Goal: Task Accomplishment & Management: Complete application form

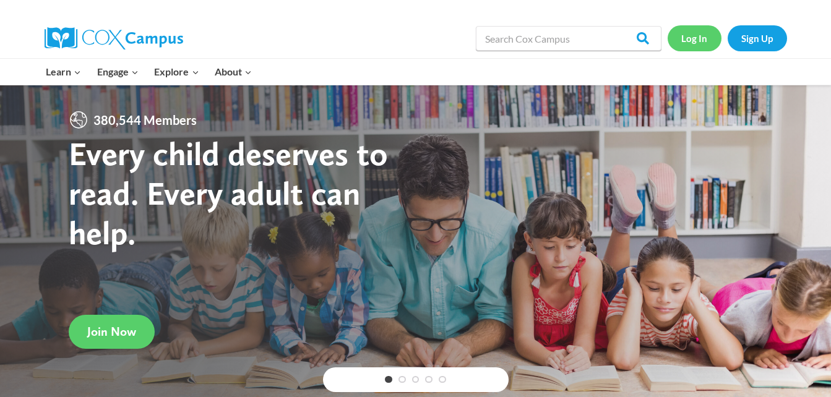
click at [701, 41] on link "Log In" at bounding box center [695, 37] width 54 height 25
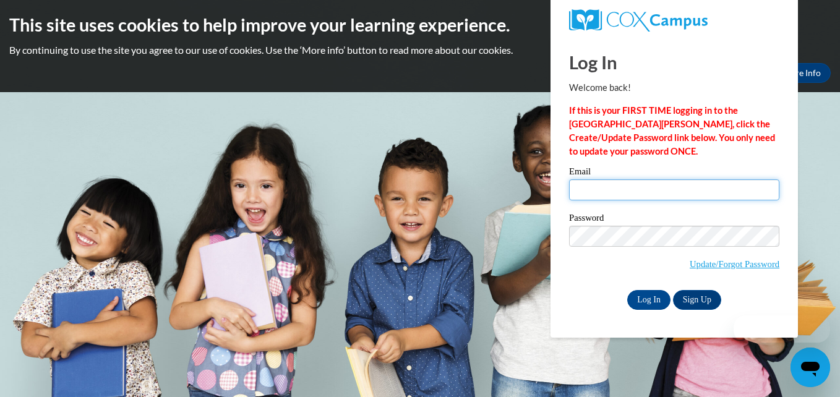
click at [686, 186] on input "Email" at bounding box center [674, 189] width 210 height 21
type input "[EMAIL_ADDRESS][DOMAIN_NAME]"
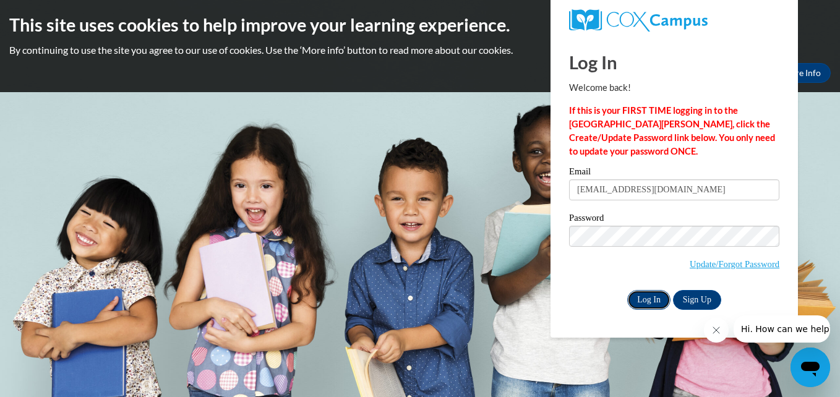
click at [662, 301] on input "Log In" at bounding box center [649, 300] width 43 height 20
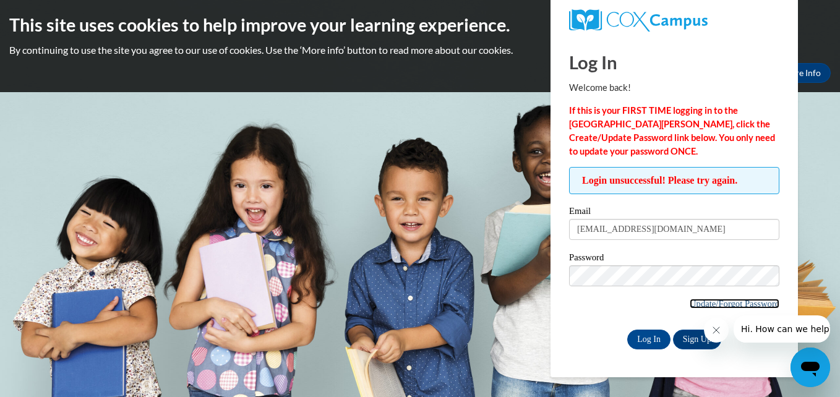
click at [717, 305] on link "Update/Forgot Password" at bounding box center [735, 304] width 90 height 10
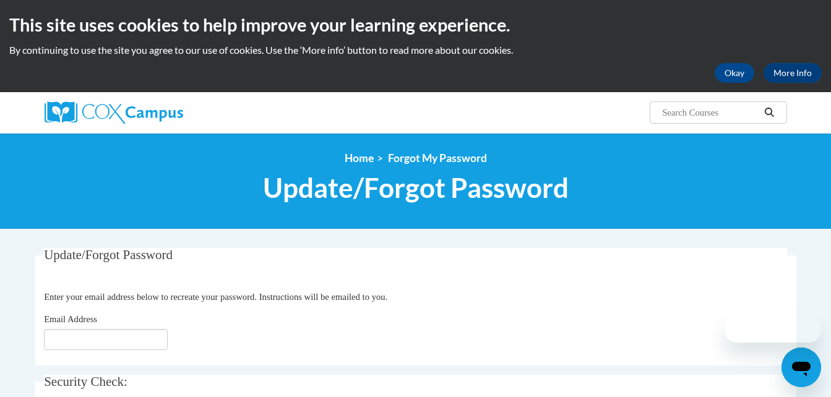
click at [717, 305] on fieldset "Update/Forgot Password Please enter your email address Enter your email address…" at bounding box center [415, 307] width 761 height 118
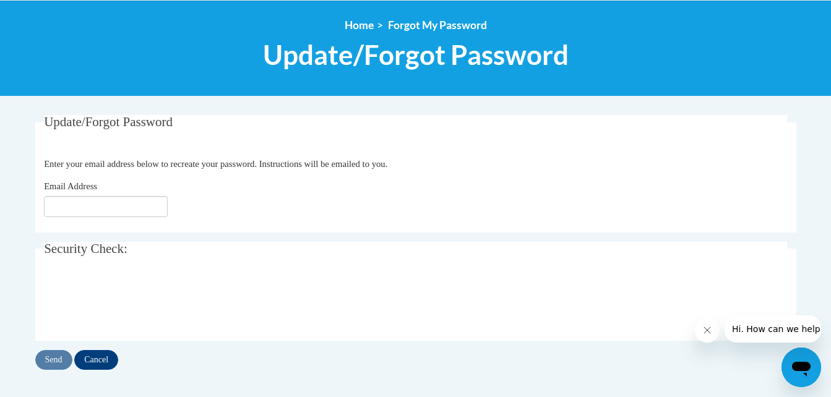
scroll to position [134, 0]
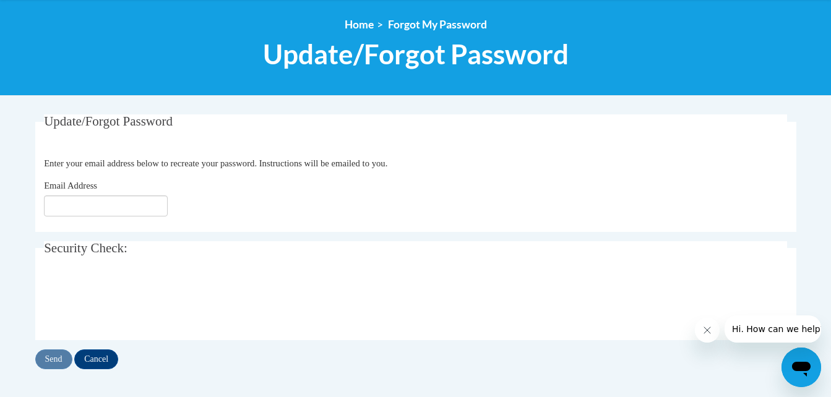
click at [139, 193] on div "Email Address" at bounding box center [415, 198] width 743 height 38
click at [141, 201] on input "Email Address" at bounding box center [106, 206] width 124 height 21
type input "cartmeg@cpsboe.k12.oh.us"
click at [59, 373] on div "Update/Forgot Password Please enter your email address Enter your email address…" at bounding box center [416, 254] width 780 height 280
click at [59, 356] on input "Send" at bounding box center [53, 360] width 37 height 20
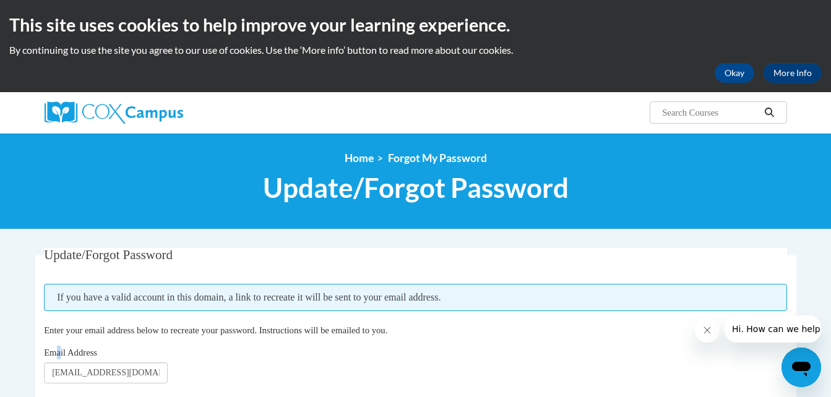
click at [59, 357] on div "Update/Forgot Password Please enter your email address If you have a valid acco…" at bounding box center [415, 392] width 761 height 288
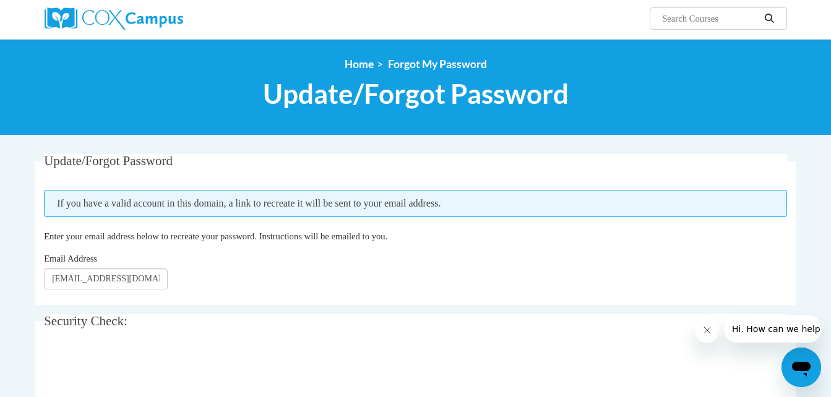
click at [535, 130] on div "<en>My Learning</en><fr>New fr_My Learning</fr><it>New it_My Learning</it><de>N…" at bounding box center [415, 87] width 831 height 97
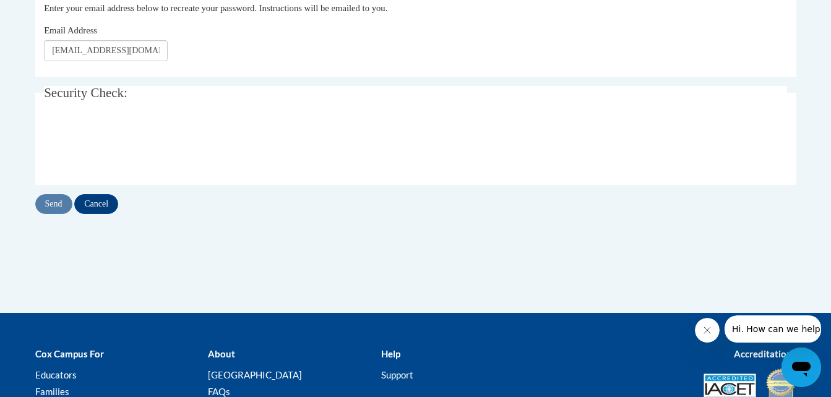
scroll to position [323, 0]
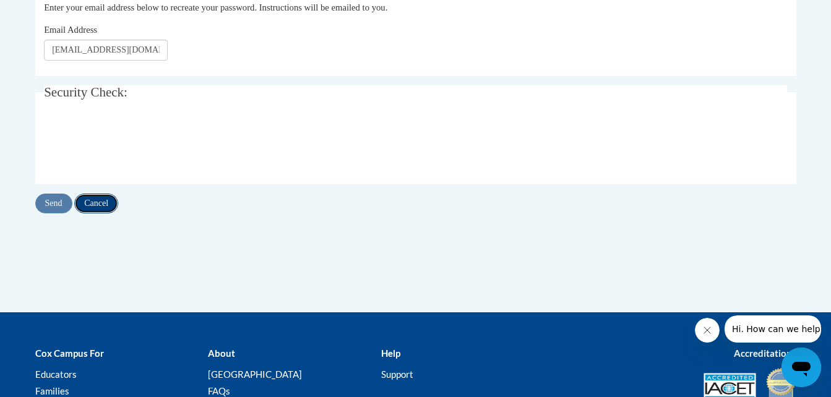
click at [111, 199] on input "Cancel" at bounding box center [96, 204] width 44 height 20
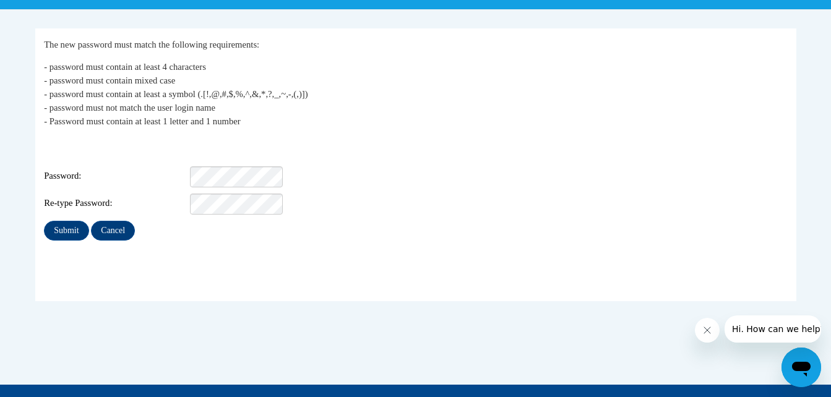
scroll to position [222, 0]
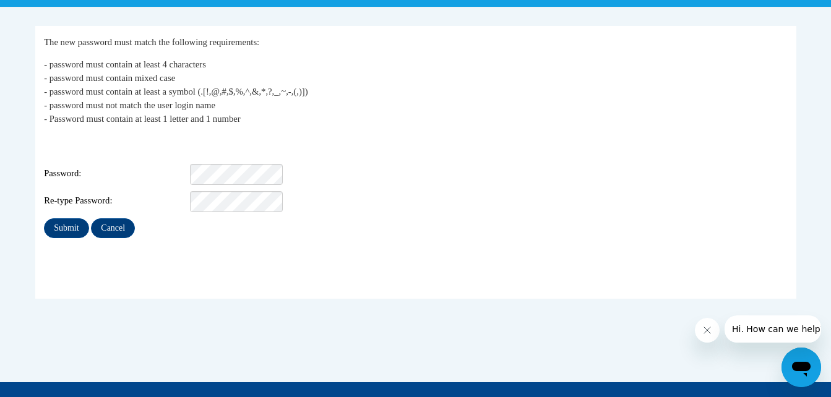
click at [218, 152] on div "Login: cartmeg@cpsboe.k12.oh.us Password: Re-type Password:" at bounding box center [415, 173] width 743 height 77
click at [82, 220] on input "Submit" at bounding box center [66, 228] width 45 height 20
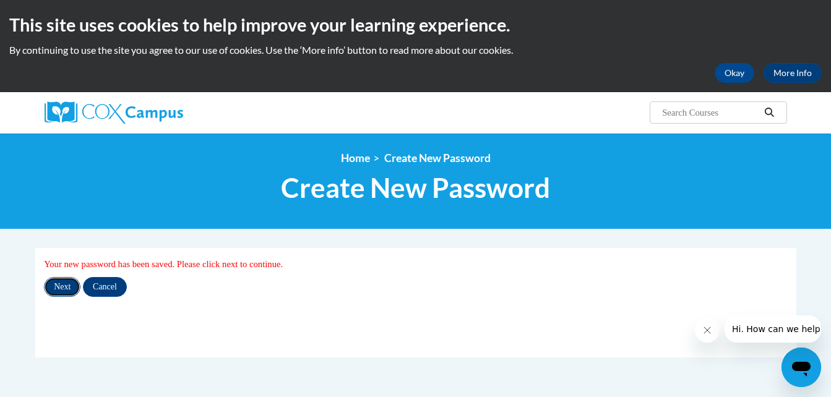
click at [63, 292] on input "Next" at bounding box center [62, 287] width 37 height 20
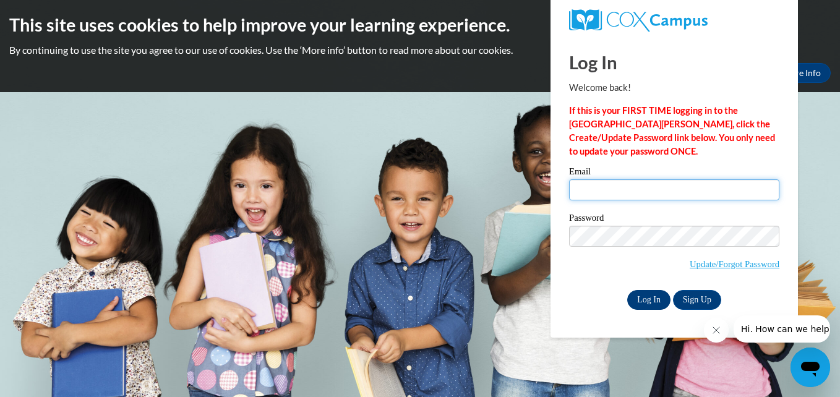
type input "[EMAIL_ADDRESS][DOMAIN_NAME]"
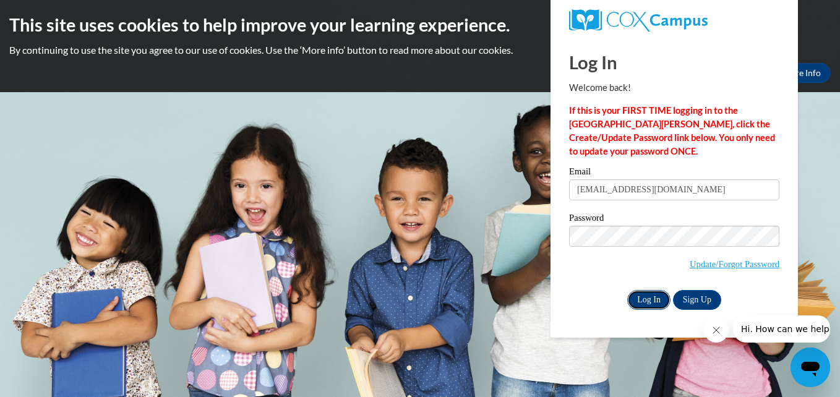
click at [656, 301] on input "Log In" at bounding box center [649, 300] width 43 height 20
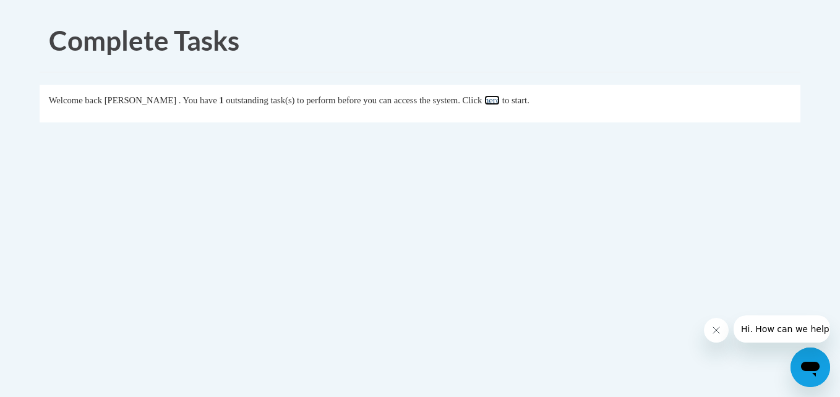
click at [500, 102] on link "here" at bounding box center [492, 100] width 15 height 10
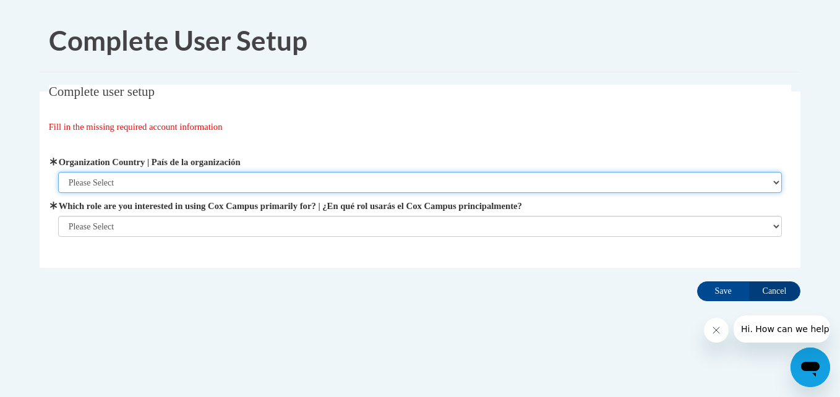
click at [504, 177] on select "Please Select [GEOGRAPHIC_DATA] | [GEOGRAPHIC_DATA] Outside of [GEOGRAPHIC_DATA…" at bounding box center [420, 182] width 725 height 21
select select "ad49bcad-a171-4b2e-b99c-48b446064914"
click at [58, 172] on select "Please Select [GEOGRAPHIC_DATA] | [GEOGRAPHIC_DATA] Outside of [GEOGRAPHIC_DATA…" at bounding box center [420, 182] width 725 height 21
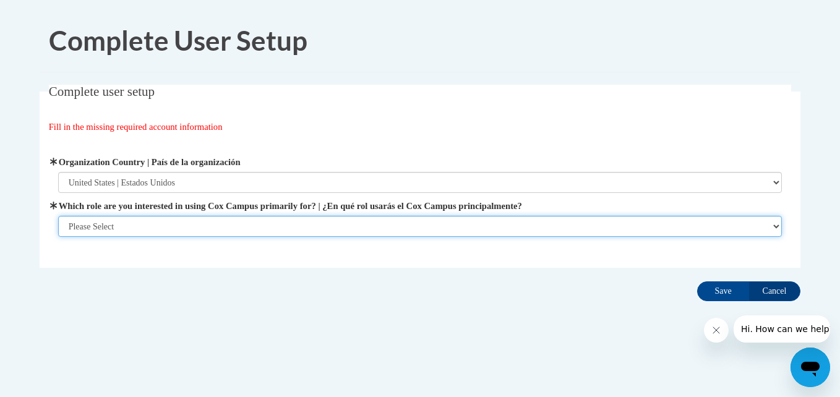
click at [511, 224] on select "Please Select College/University | Colegio/Universidad Community/Nonprofit Part…" at bounding box center [420, 226] width 725 height 21
select select "fbf2d438-af2f-41f8-98f1-81c410e29de3"
click at [58, 237] on select "Please Select College/University | Colegio/Universidad Community/Nonprofit Part…" at bounding box center [420, 226] width 725 height 21
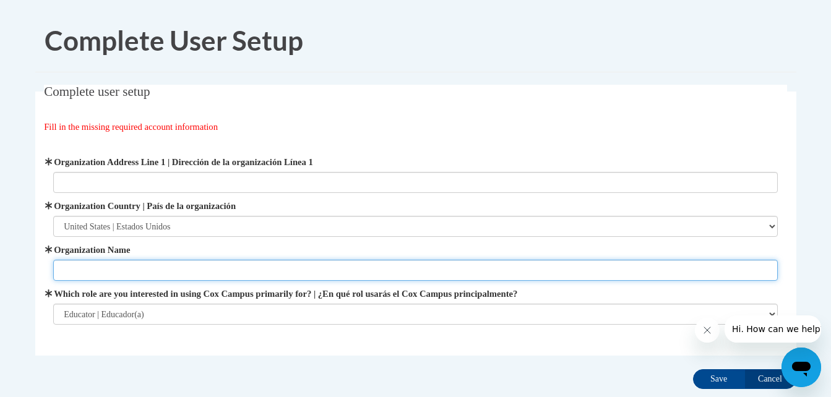
click at [250, 270] on input "Organization Name" at bounding box center [415, 270] width 725 height 21
type input "L"
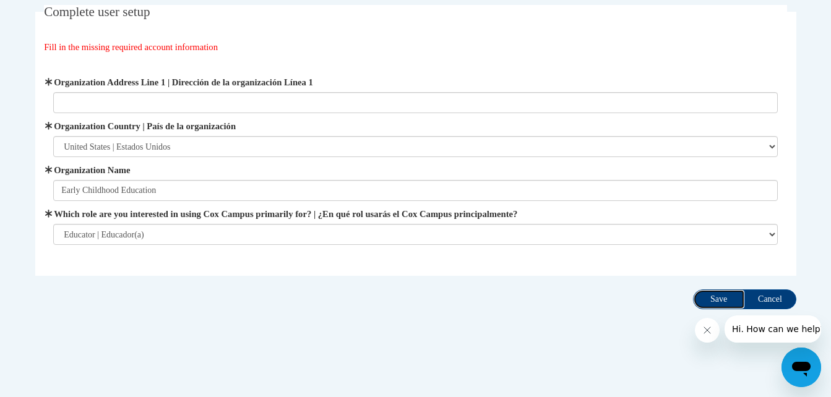
click at [702, 293] on input "Save" at bounding box center [719, 300] width 52 height 20
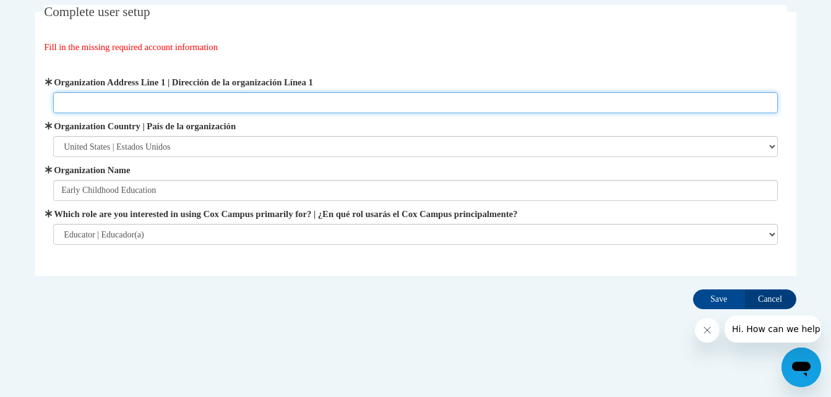
click at [373, 99] on input "Organization Address Line 1 | Dirección de la organización Línea 1" at bounding box center [415, 102] width 725 height 21
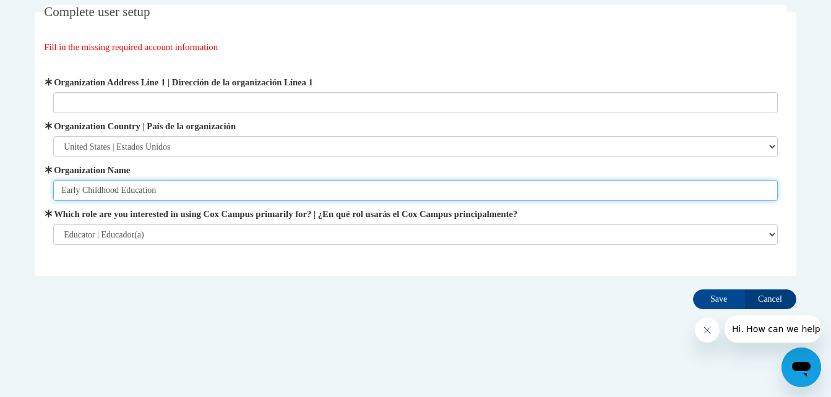
click at [332, 183] on input "Early Childhood Education" at bounding box center [415, 190] width 725 height 21
type input "E"
type input "Leap Academy"
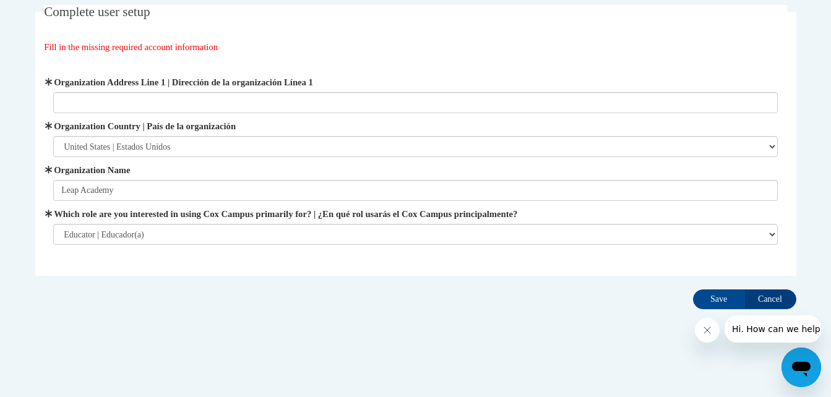
click at [347, 118] on div "Organization Address Line 1 | Dirección de la organización Línea 1 Organization…" at bounding box center [415, 161] width 725 height 170
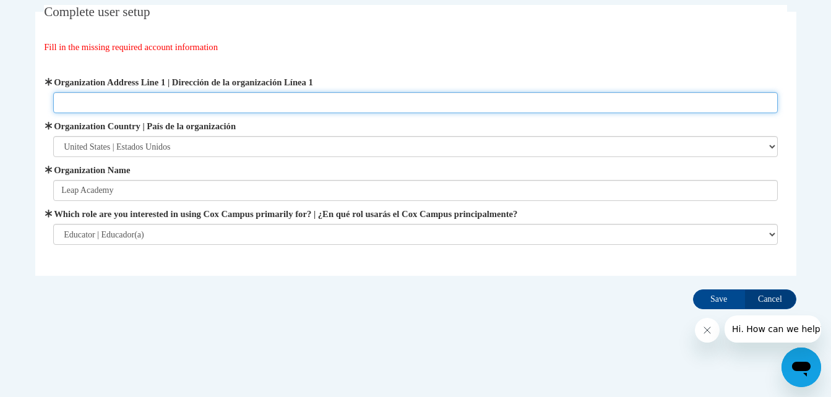
click at [337, 102] on input "Organization Address Line 1 | Dirección de la organización Línea 1" at bounding box center [415, 102] width 725 height 21
type input "2001 Baltimore Ave"
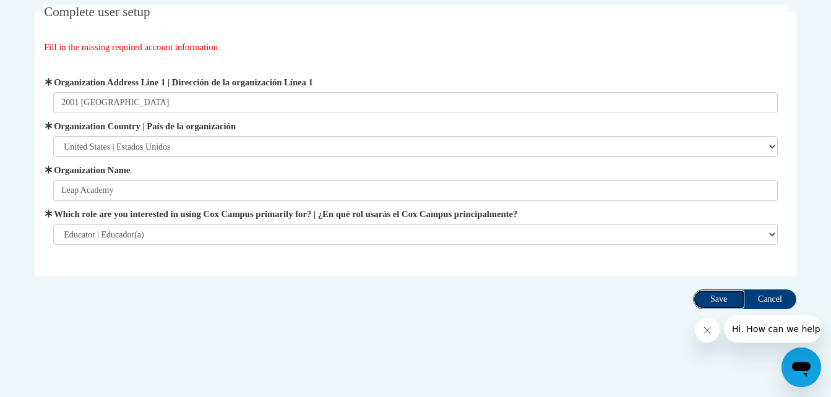
click at [705, 302] on input "Save" at bounding box center [719, 300] width 52 height 20
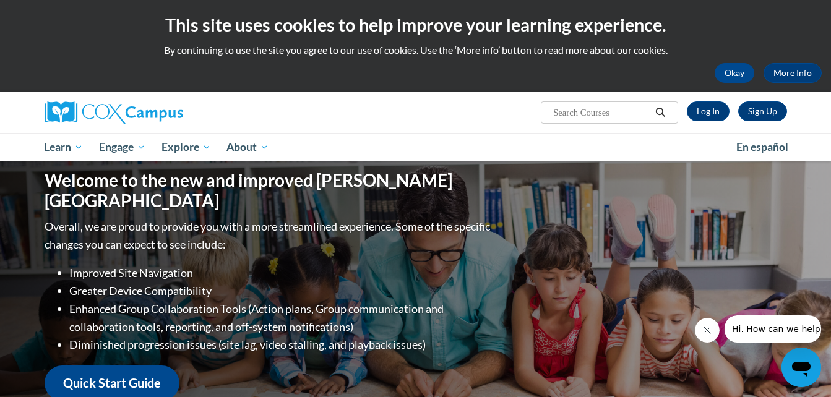
click at [783, 40] on div "This site uses cookies to help improve your learning experience. By continuing …" at bounding box center [415, 46] width 831 height 92
click at [714, 121] on link "Log In" at bounding box center [708, 112] width 43 height 20
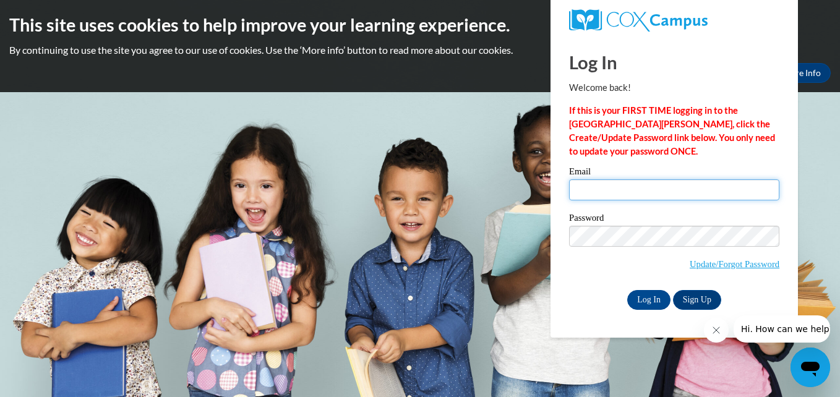
type input "[EMAIL_ADDRESS][DOMAIN_NAME]"
click at [714, 121] on strong "If this is your FIRST TIME logging in to the [GEOGRAPHIC_DATA][PERSON_NAME], cl…" at bounding box center [672, 130] width 206 height 51
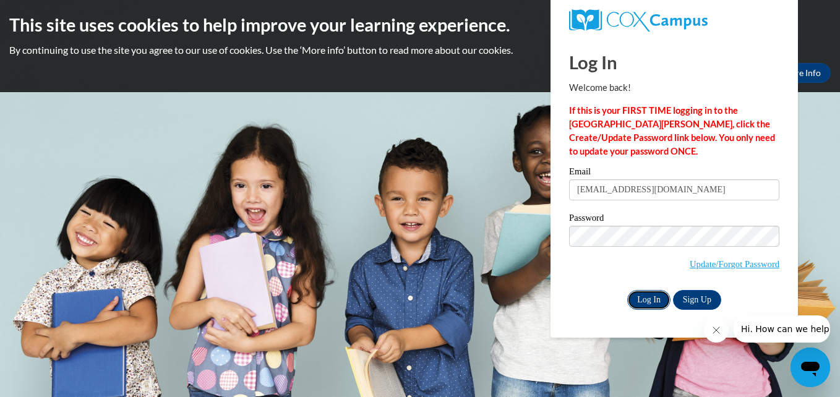
click at [636, 293] on input "Log In" at bounding box center [649, 300] width 43 height 20
